Goal: Task Accomplishment & Management: Complete application form

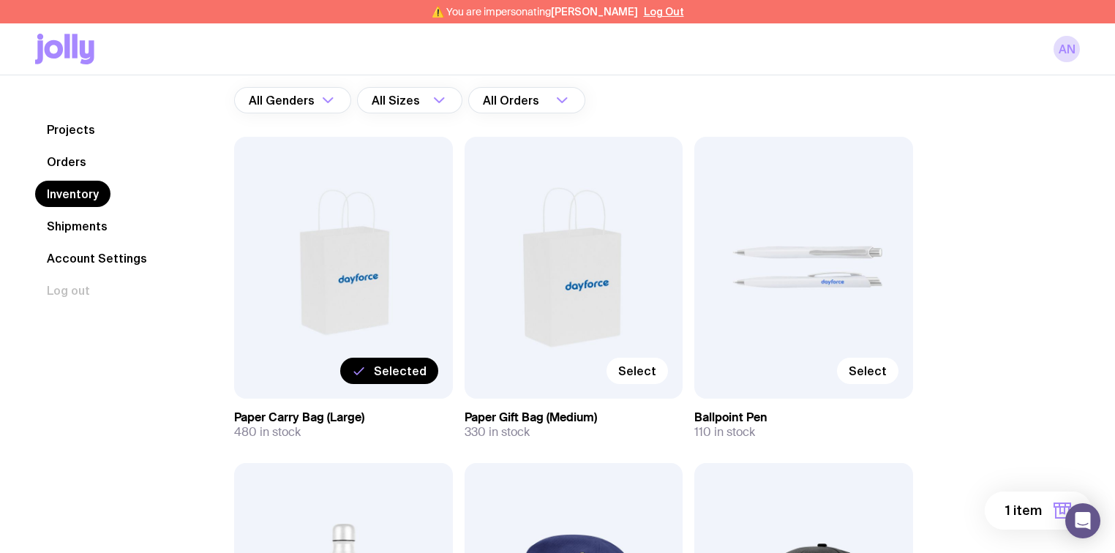
click at [1021, 512] on span "1 item" at bounding box center [1024, 511] width 37 height 18
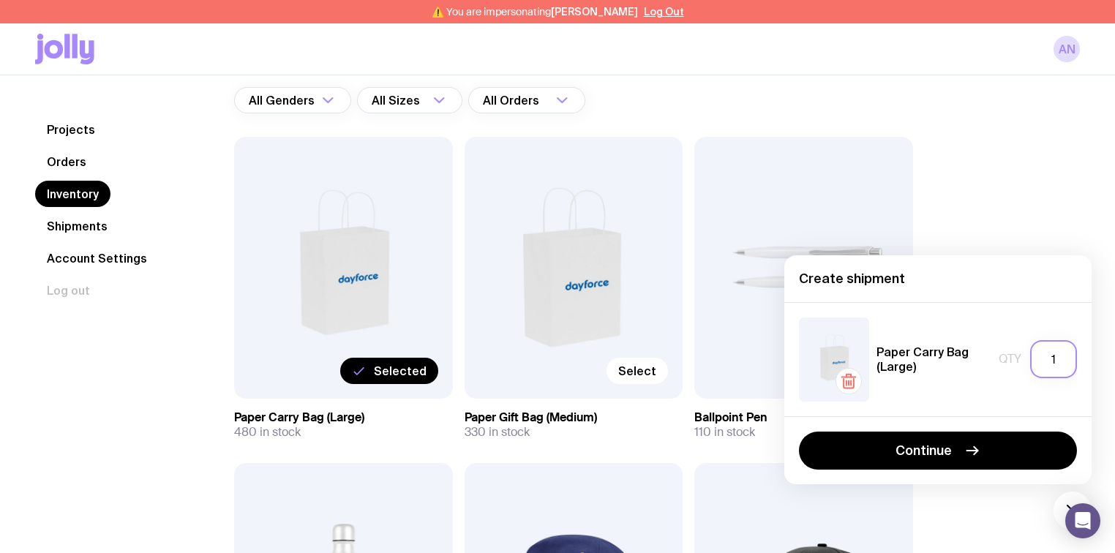
drag, startPoint x: 1057, startPoint y: 359, endPoint x: 1041, endPoint y: 359, distance: 15.4
click at [1042, 359] on input "1" at bounding box center [1054, 359] width 47 height 38
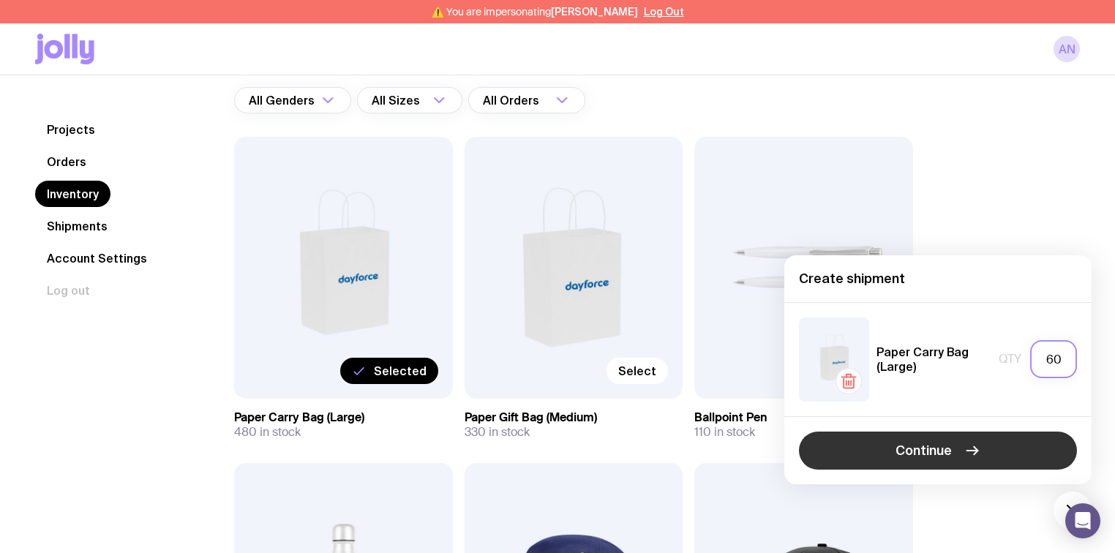
type input "60"
click at [969, 439] on button "Continue" at bounding box center [938, 451] width 278 height 38
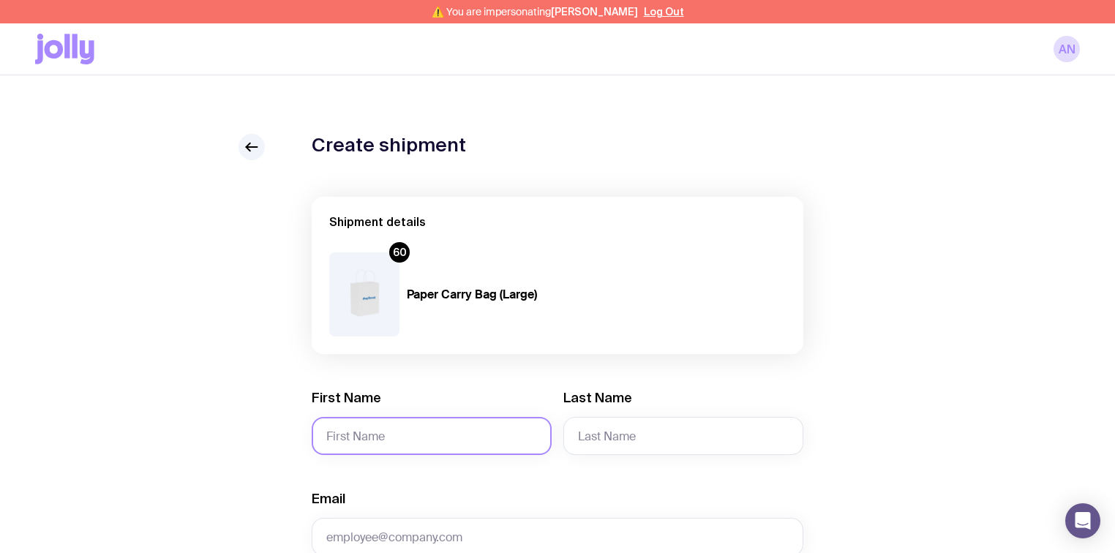
click at [366, 435] on input "First Name" at bounding box center [432, 436] width 240 height 38
type input "[PERSON_NAME]"
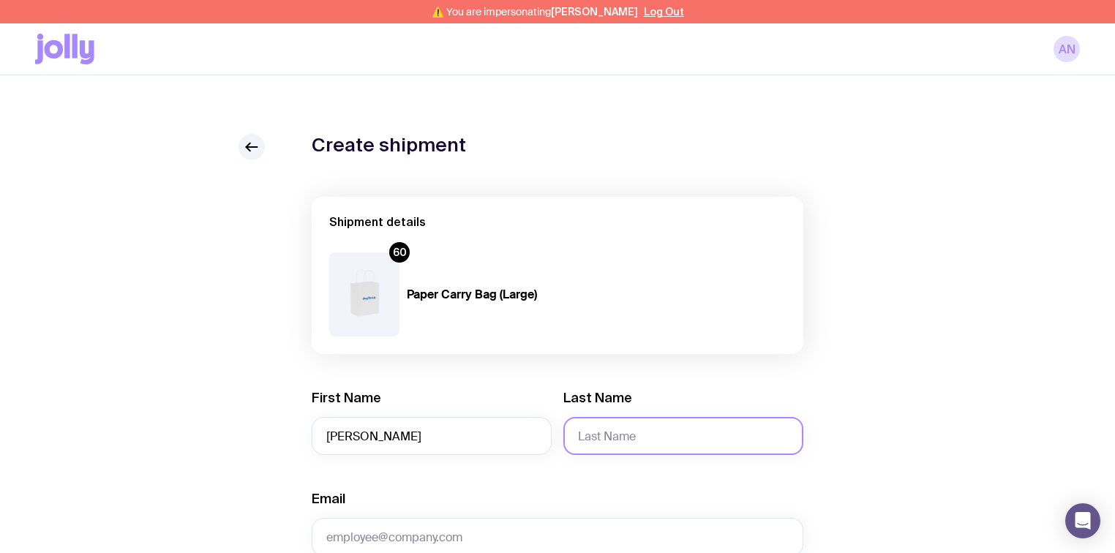
drag, startPoint x: 617, startPoint y: 431, endPoint x: 629, endPoint y: 421, distance: 16.1
click at [617, 431] on input "Last Name" at bounding box center [684, 436] width 240 height 38
drag, startPoint x: 607, startPoint y: 435, endPoint x: 566, endPoint y: 438, distance: 41.8
click at [566, 438] on input "Niz" at bounding box center [684, 436] width 240 height 38
paste input "[PERSON_NAME]"
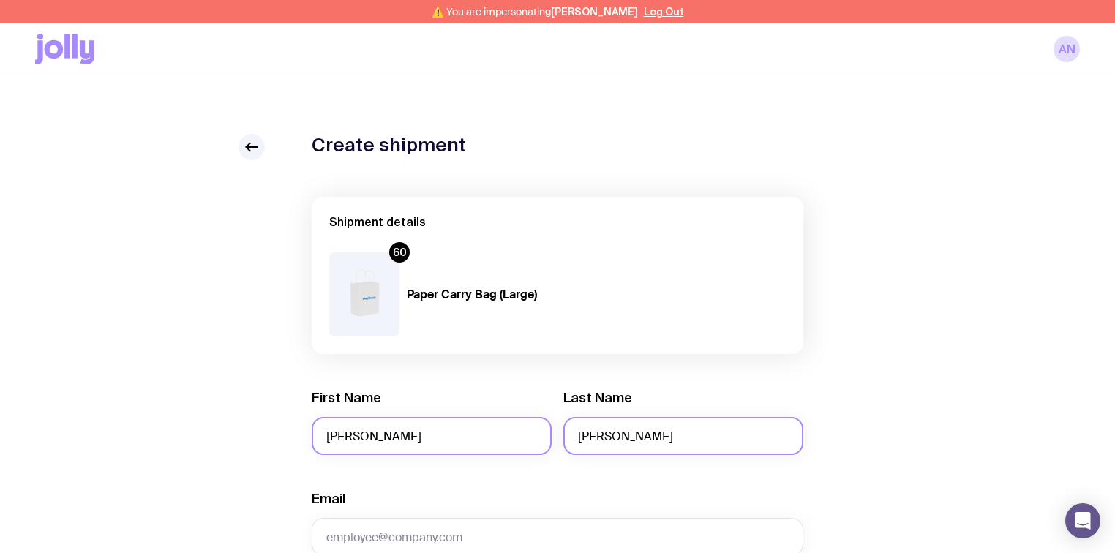
drag, startPoint x: 621, startPoint y: 436, endPoint x: 550, endPoint y: 435, distance: 71.0
click at [550, 436] on div "First Name [PERSON_NAME] Last Name [PERSON_NAME]" at bounding box center [558, 422] width 492 height 66
type input "[PERSON_NAME]"
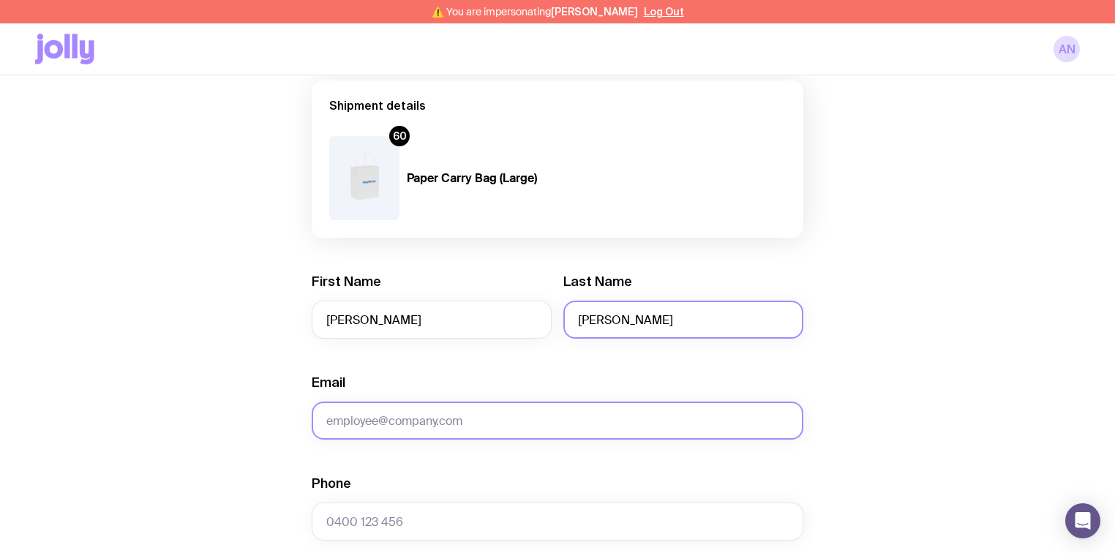
scroll to position [117, 0]
click at [399, 416] on input "Email" at bounding box center [558, 420] width 492 height 38
paste input "[PERSON_NAME][EMAIL_ADDRESS][PERSON_NAME][DOMAIN_NAME]"
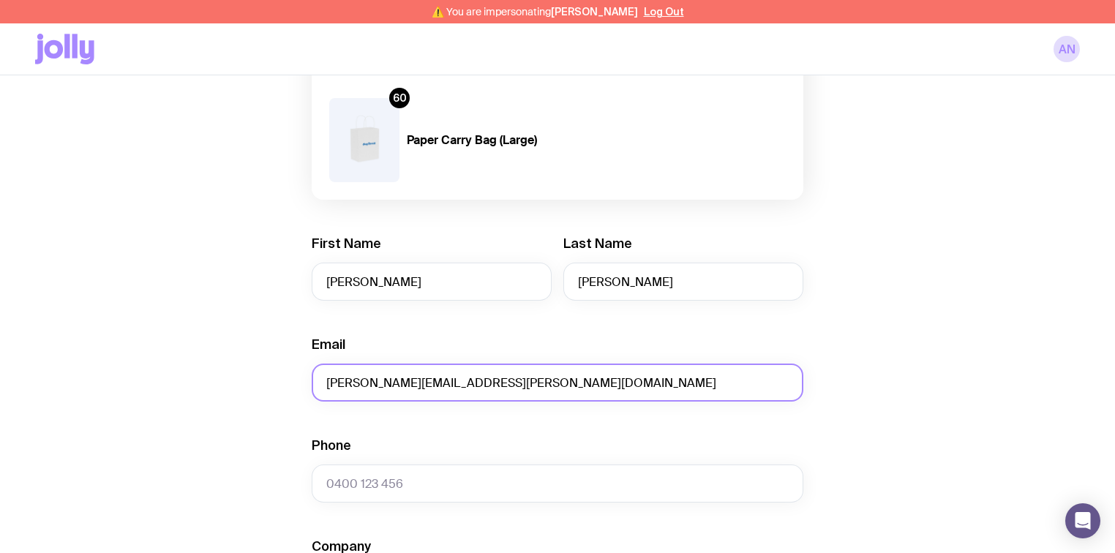
scroll to position [176, 0]
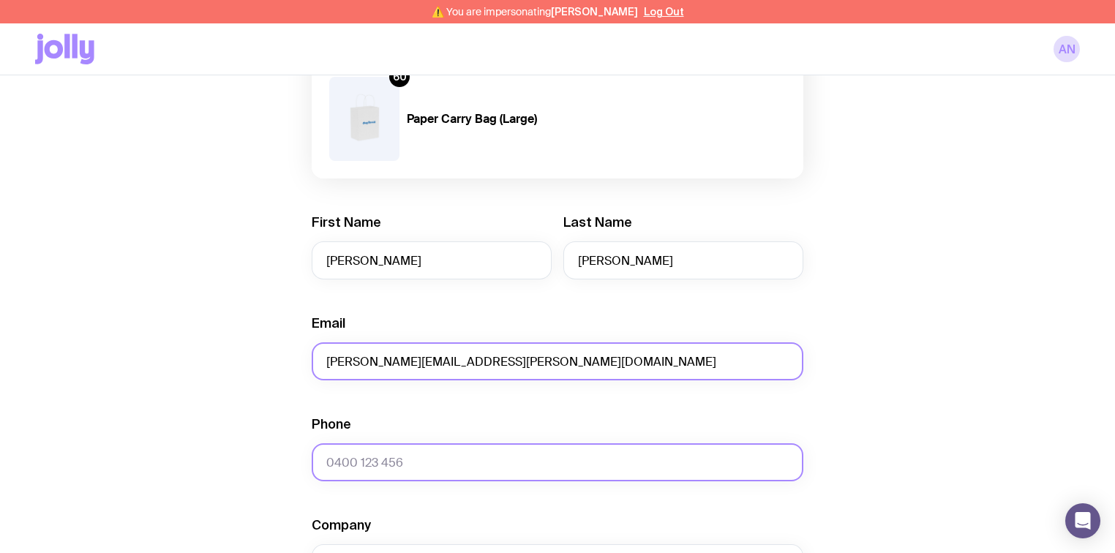
type input "[PERSON_NAME][EMAIL_ADDRESS][PERSON_NAME][DOMAIN_NAME]"
click at [393, 467] on input "Phone" at bounding box center [558, 463] width 492 height 38
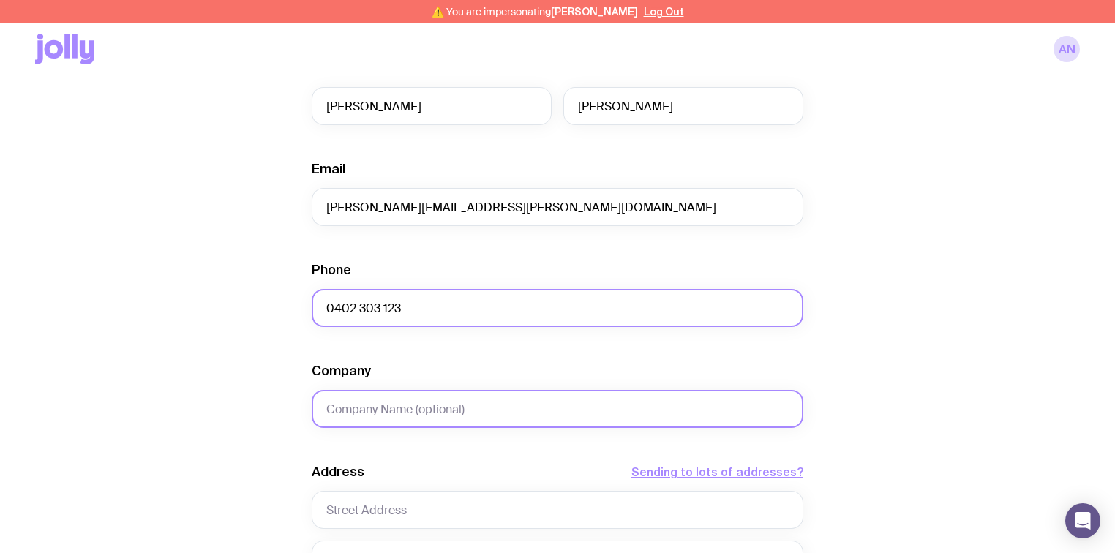
scroll to position [351, 0]
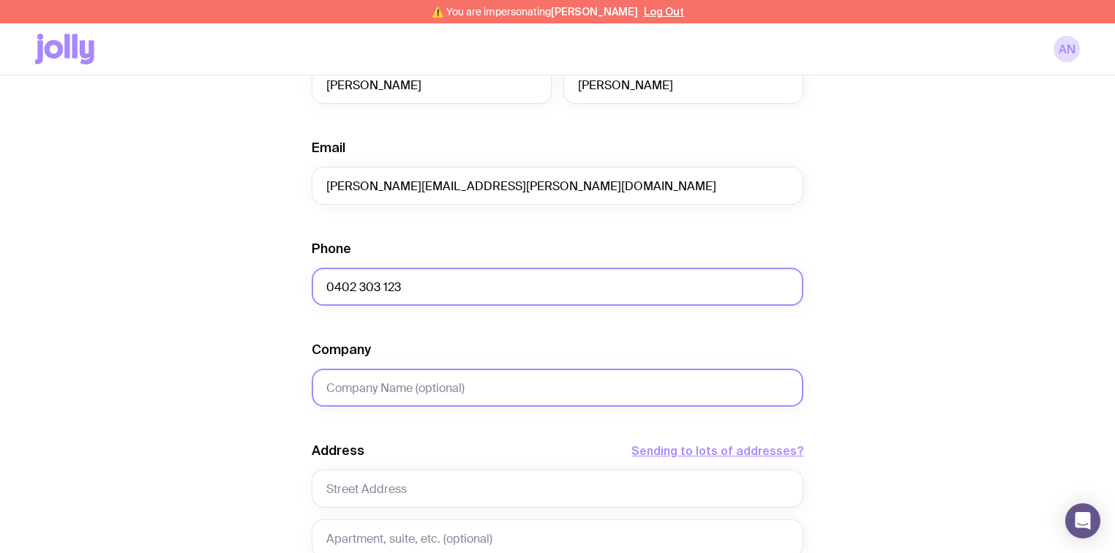
type input "0402 303 123"
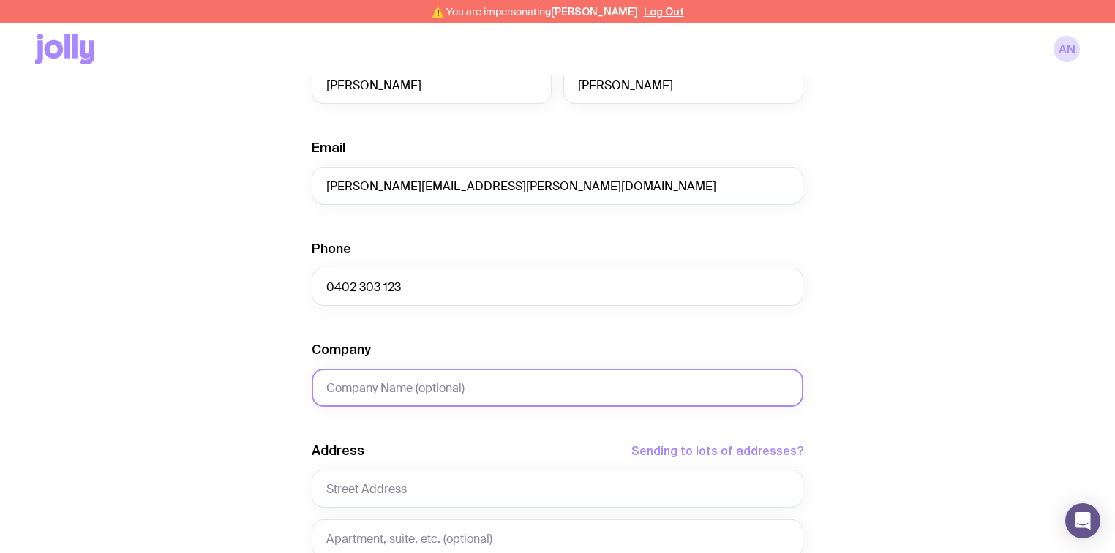
click at [363, 386] on input "Company" at bounding box center [558, 388] width 492 height 38
click at [403, 381] on input "Hyatt Regency" at bounding box center [558, 388] width 492 height 38
drag, startPoint x: 438, startPoint y: 394, endPoint x: 244, endPoint y: 381, distance: 194.5
click at [244, 381] on div "Create shipment Shipment details 60 Paper Carry Bag (Large) First Name [PERSON_…" at bounding box center [557, 339] width 1045 height 1113
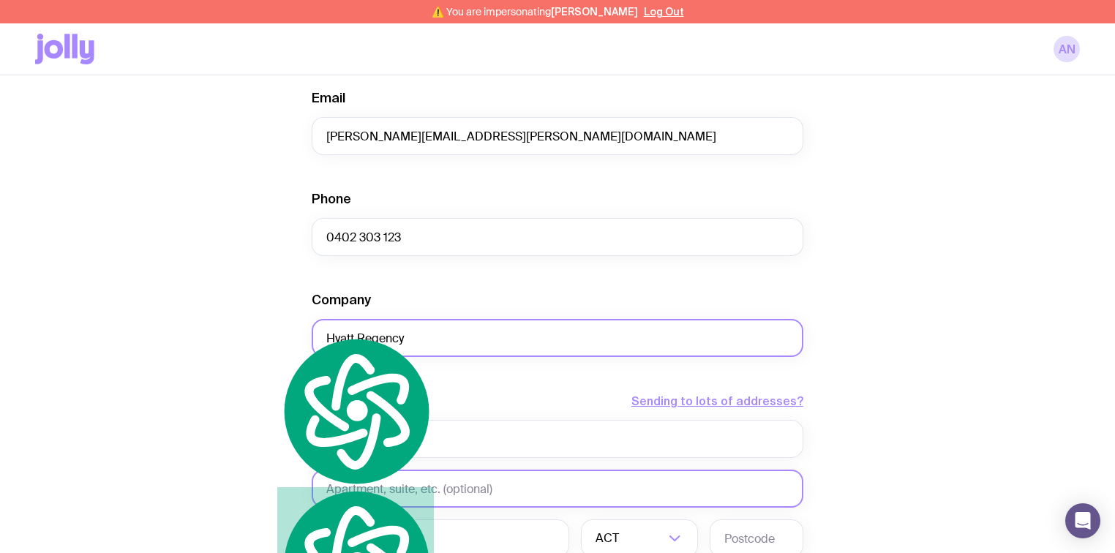
scroll to position [468, 0]
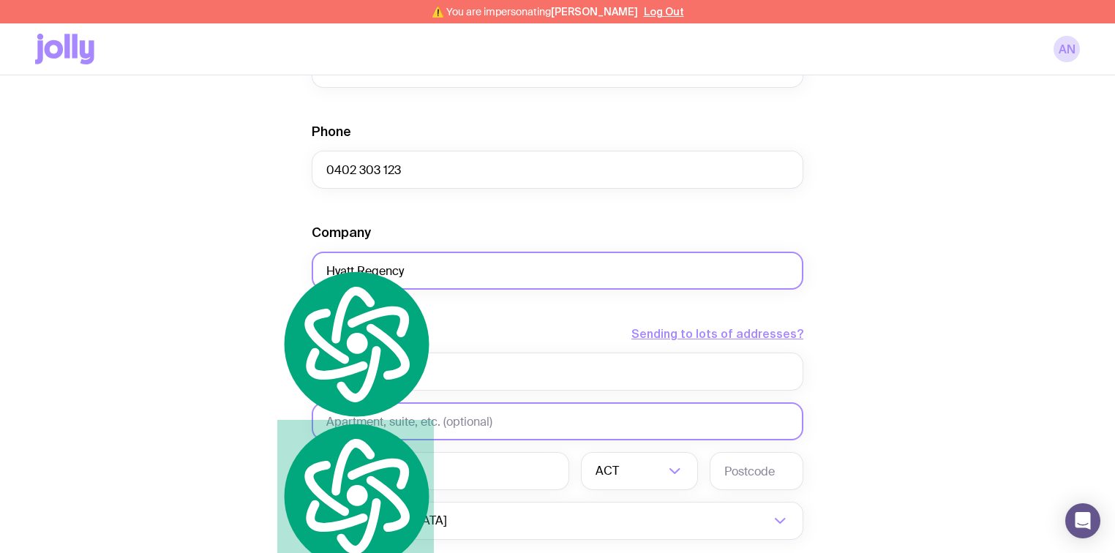
type input "Hyatt Regency"
click at [343, 422] on input "text" at bounding box center [558, 422] width 492 height 38
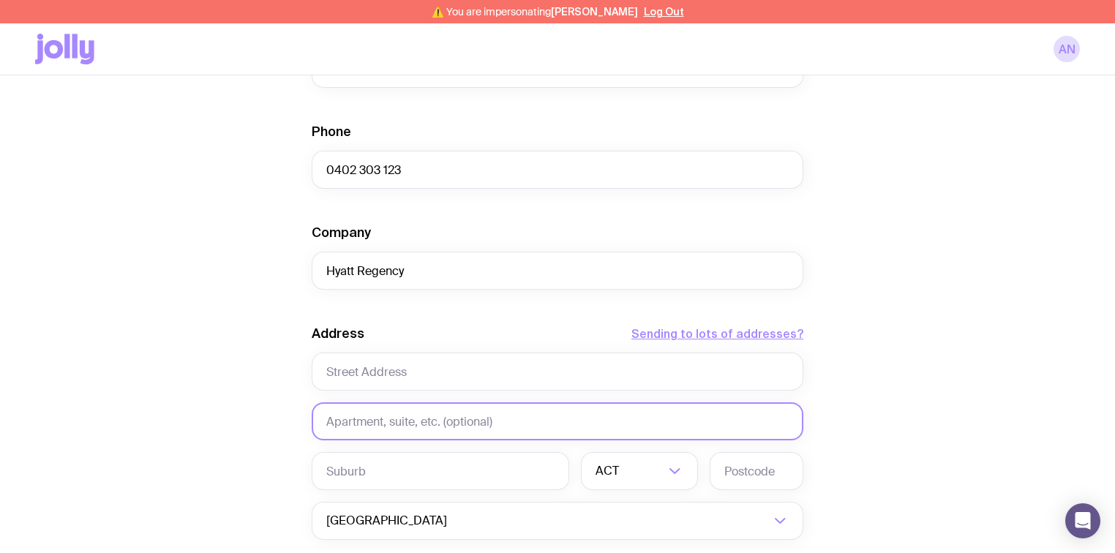
paste input "Hyatt Regency"
type input "Hyatt Regency - Concierge"
click at [182, 389] on div "Create shipment Shipment details 60 Paper Carry Bag (Large) First Name [PERSON_…" at bounding box center [557, 222] width 1045 height 1113
click at [392, 377] on input "text" at bounding box center [558, 372] width 492 height 38
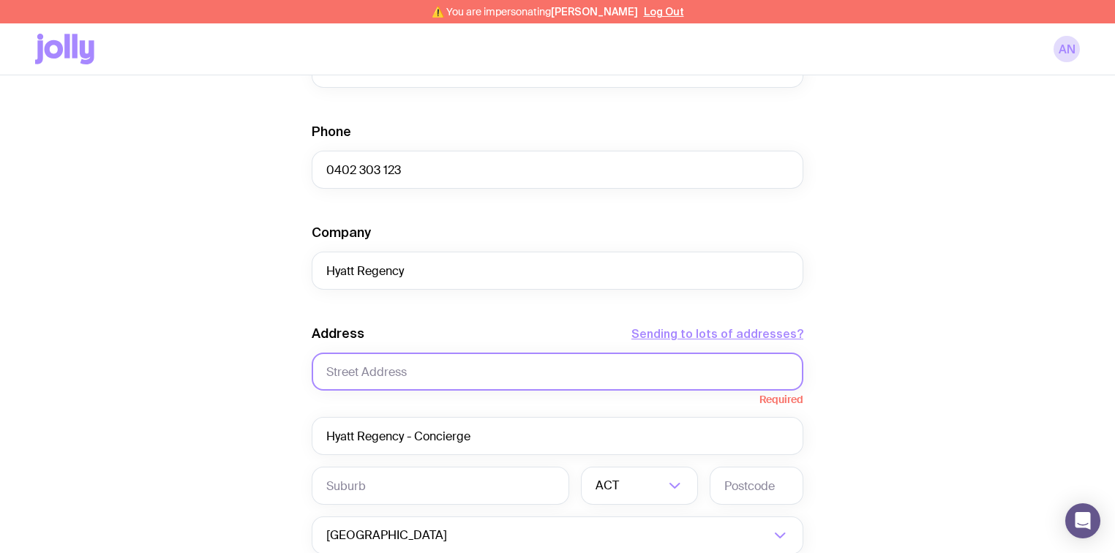
click at [384, 366] on input "text" at bounding box center [558, 372] width 492 height 38
paste input "[STREET_ADDRESS]"
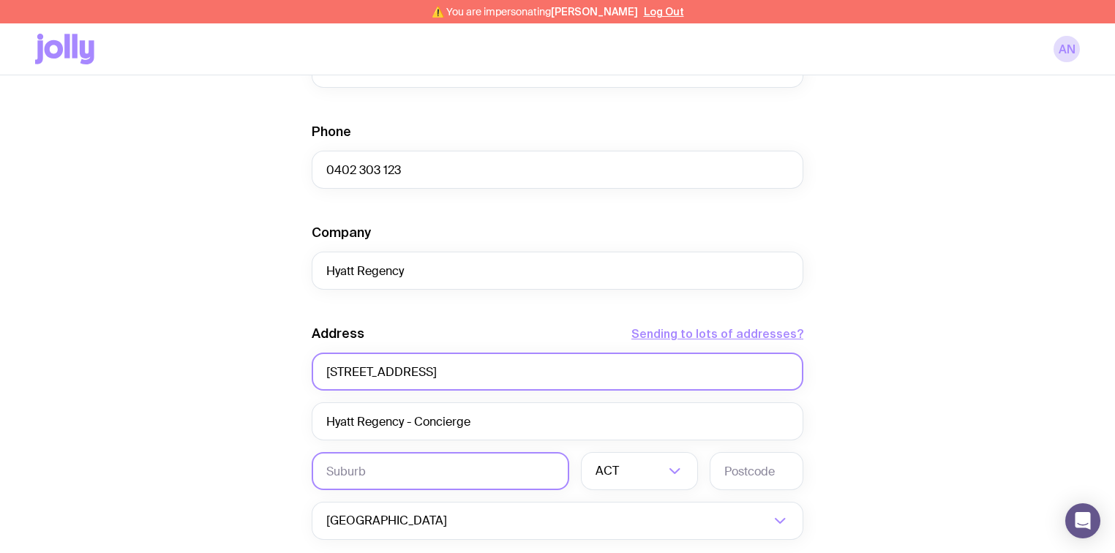
type input "[STREET_ADDRESS]"
click at [354, 473] on input "text" at bounding box center [441, 471] width 258 height 38
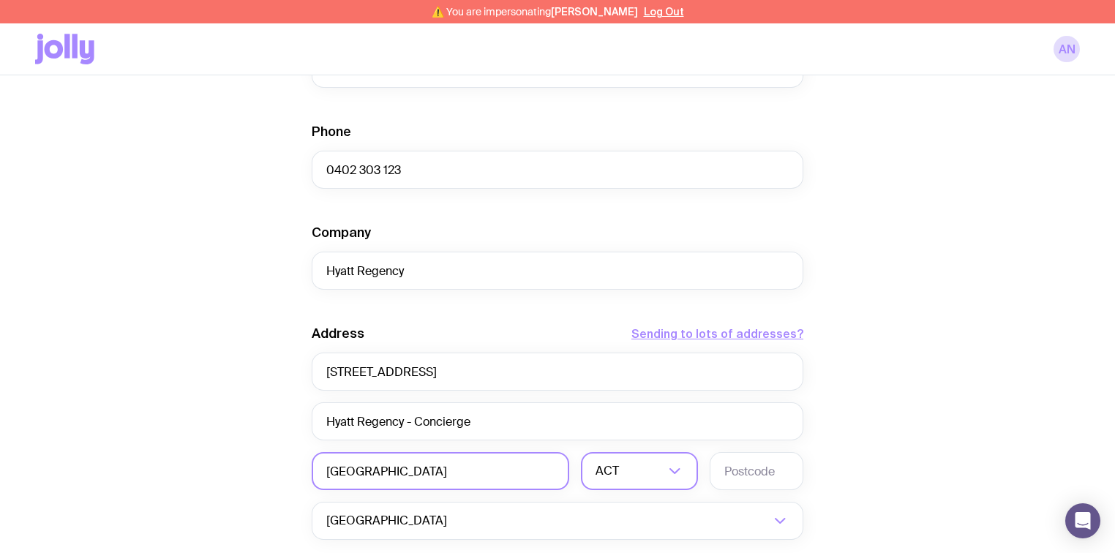
type input "[GEOGRAPHIC_DATA]"
click at [674, 474] on icon "Search for option" at bounding box center [675, 472] width 18 height 18
click at [627, 542] on li "[GEOGRAPHIC_DATA]" at bounding box center [640, 547] width 116 height 31
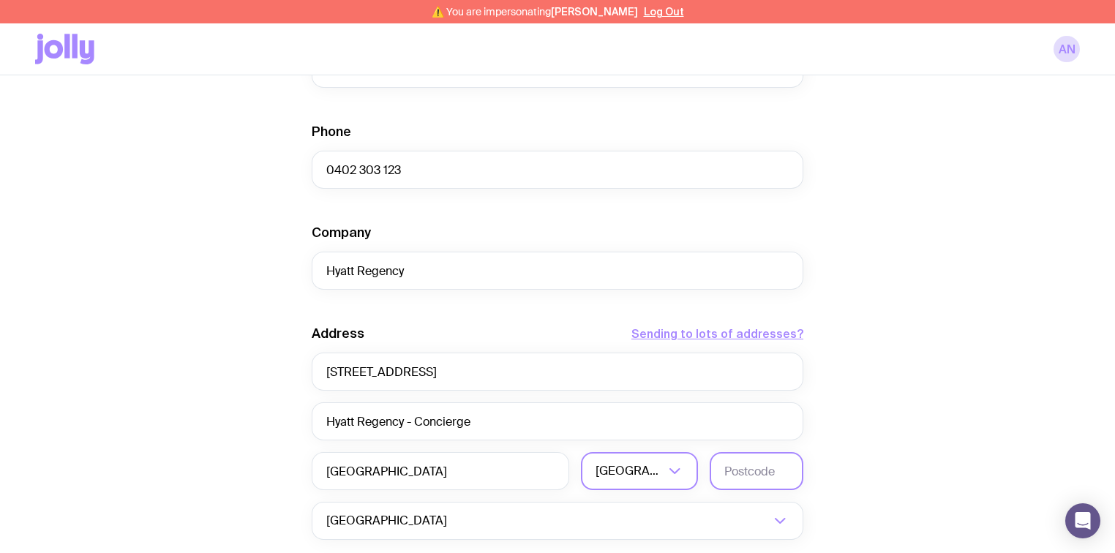
click at [741, 466] on input "text" at bounding box center [757, 471] width 94 height 38
type input "2000"
drag, startPoint x: 899, startPoint y: 358, endPoint x: 908, endPoint y: 354, distance: 9.8
click at [899, 357] on div "Create shipment Shipment details 60 Paper Carry Bag (Large) First Name [PERSON_…" at bounding box center [557, 222] width 1045 height 1113
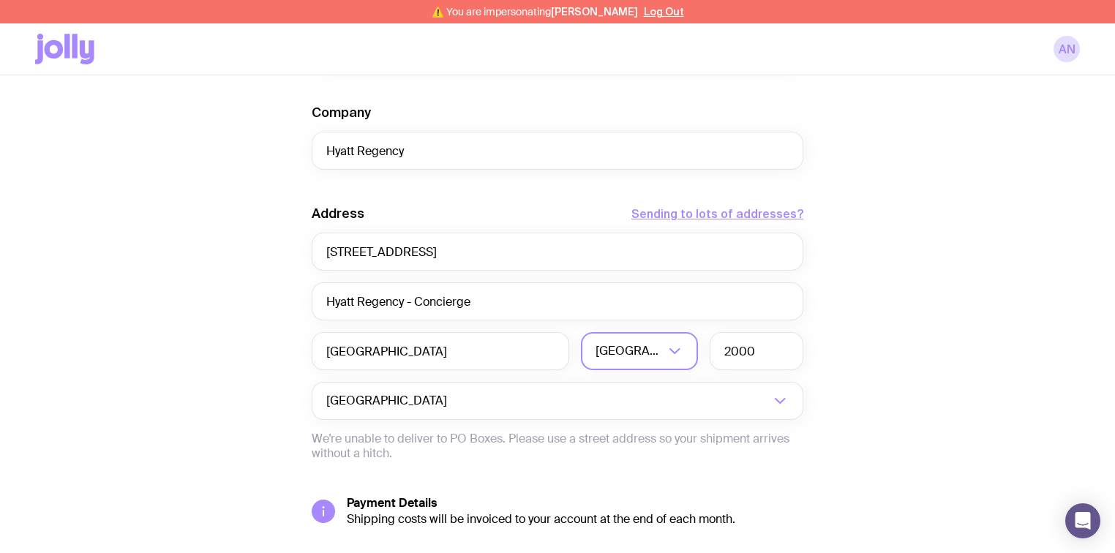
scroll to position [694, 0]
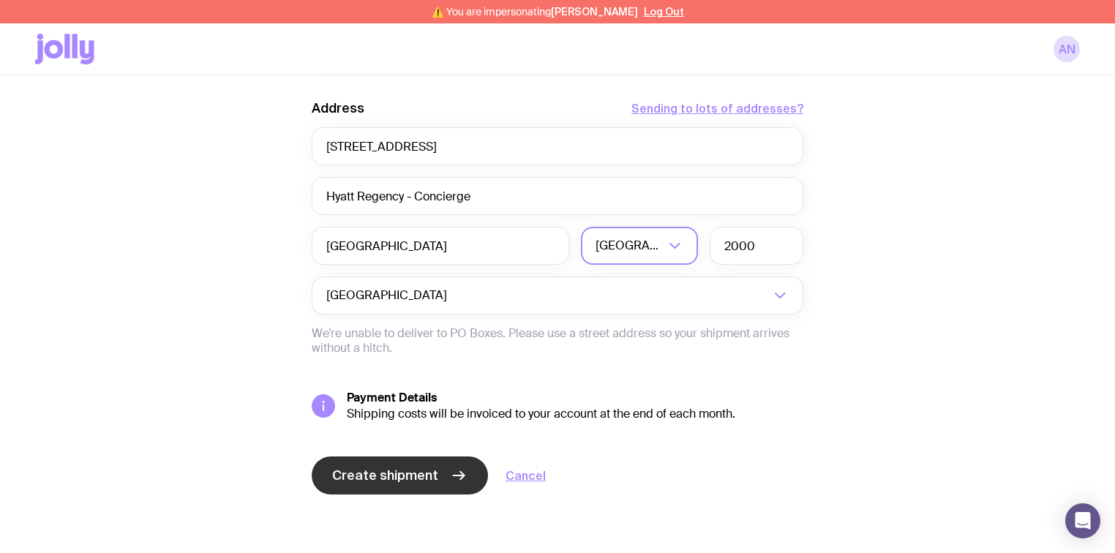
click at [371, 471] on span "Create shipment" at bounding box center [385, 476] width 106 height 18
